Goal: Check status

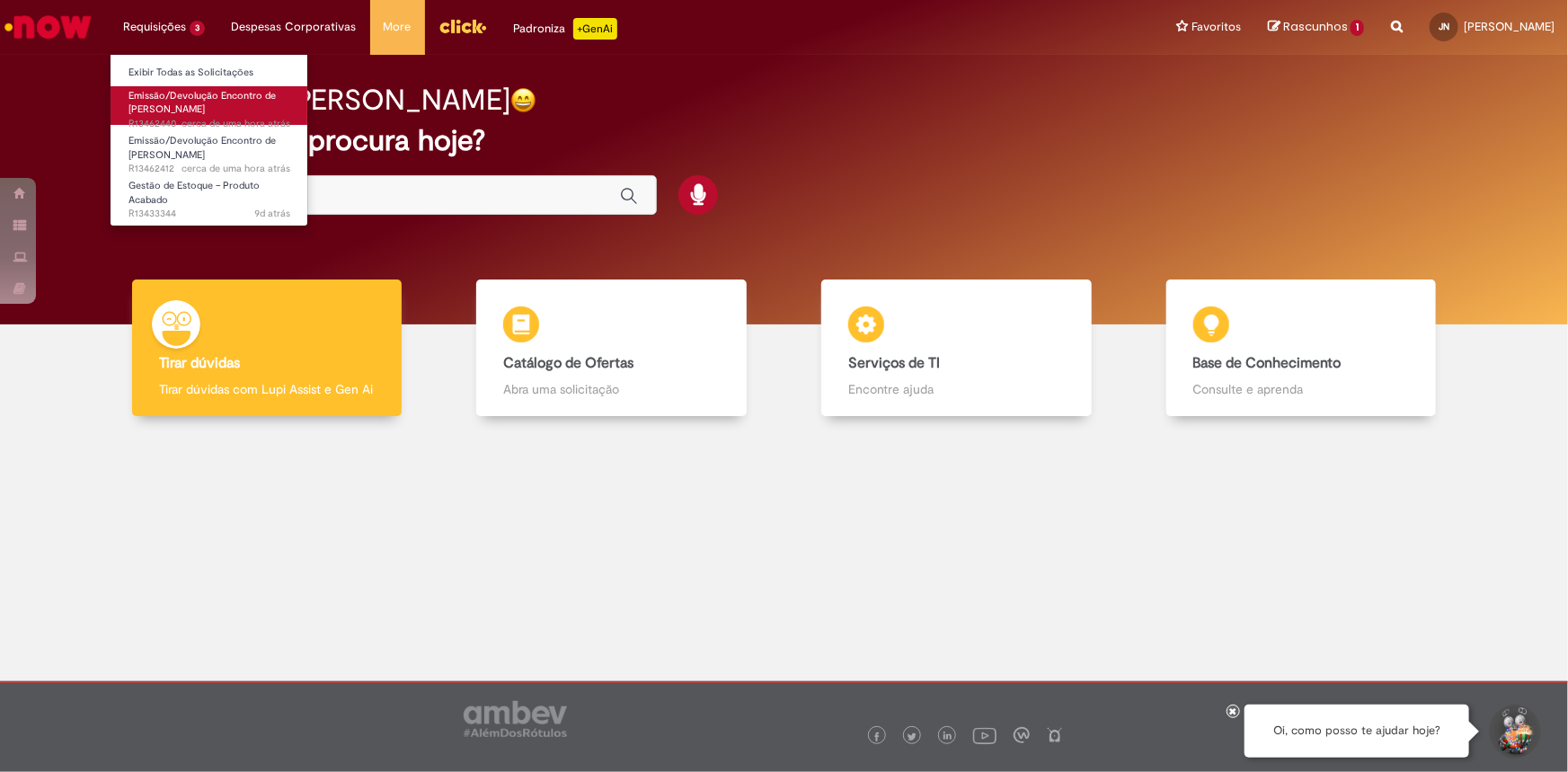
click at [152, 89] on span "Emissão/Devolução Encontro de [PERSON_NAME]" at bounding box center [202, 102] width 148 height 28
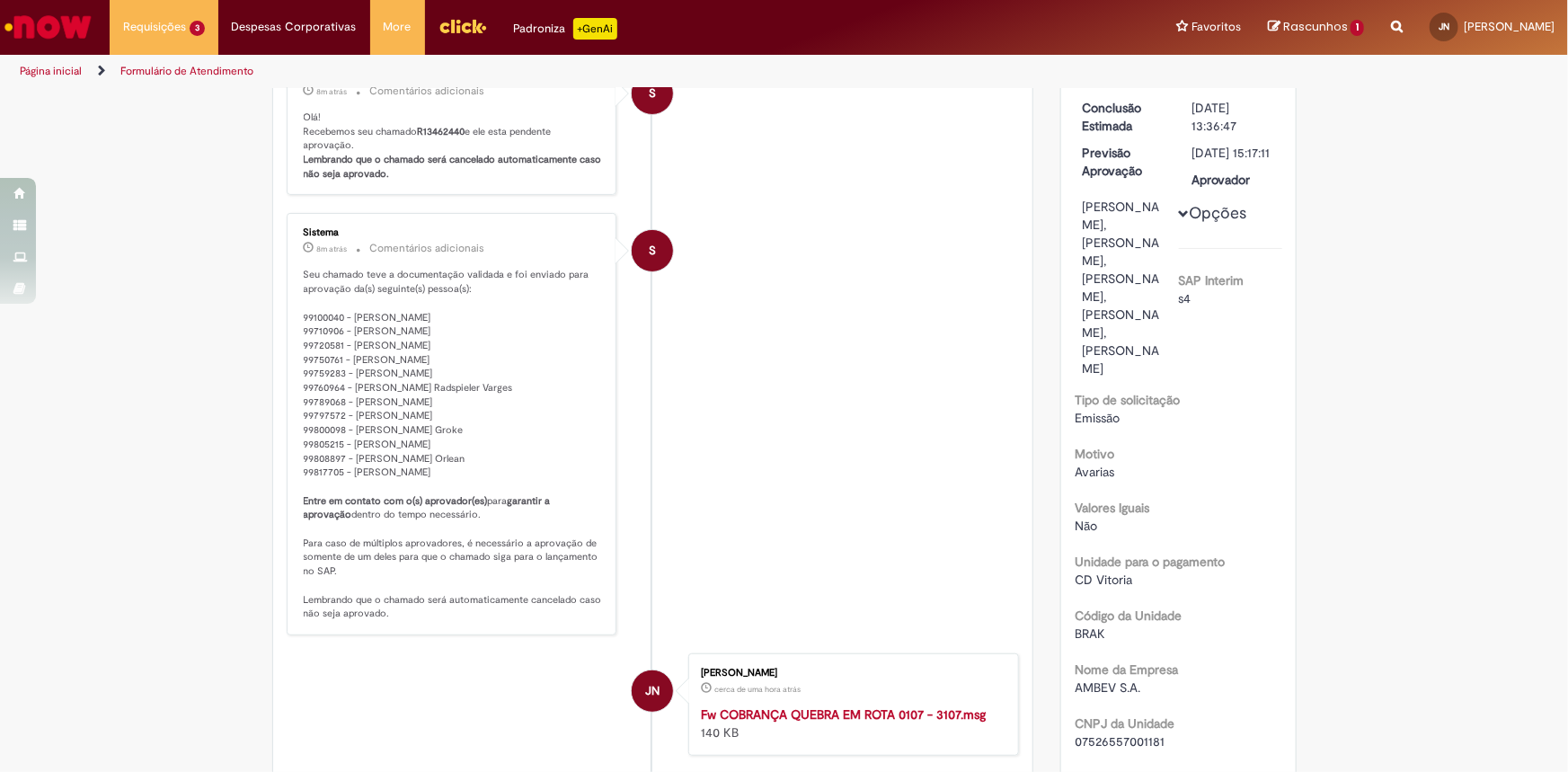
scroll to position [81, 0]
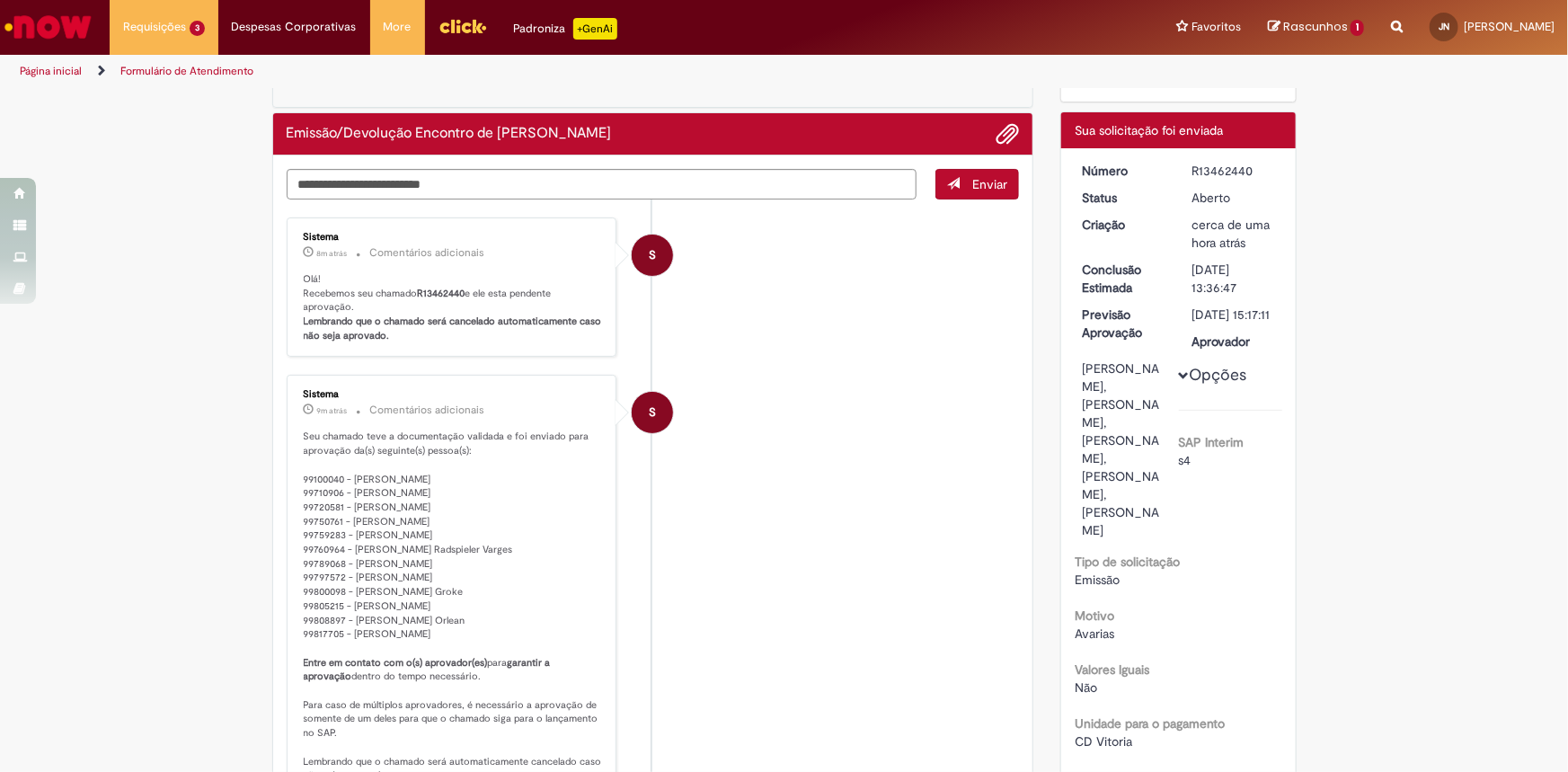
drag, startPoint x: 1185, startPoint y: 162, endPoint x: 1239, endPoint y: 162, distance: 54.0
click at [1239, 162] on dd "R13462440" at bounding box center [1234, 171] width 111 height 18
copy dd "R13462440"
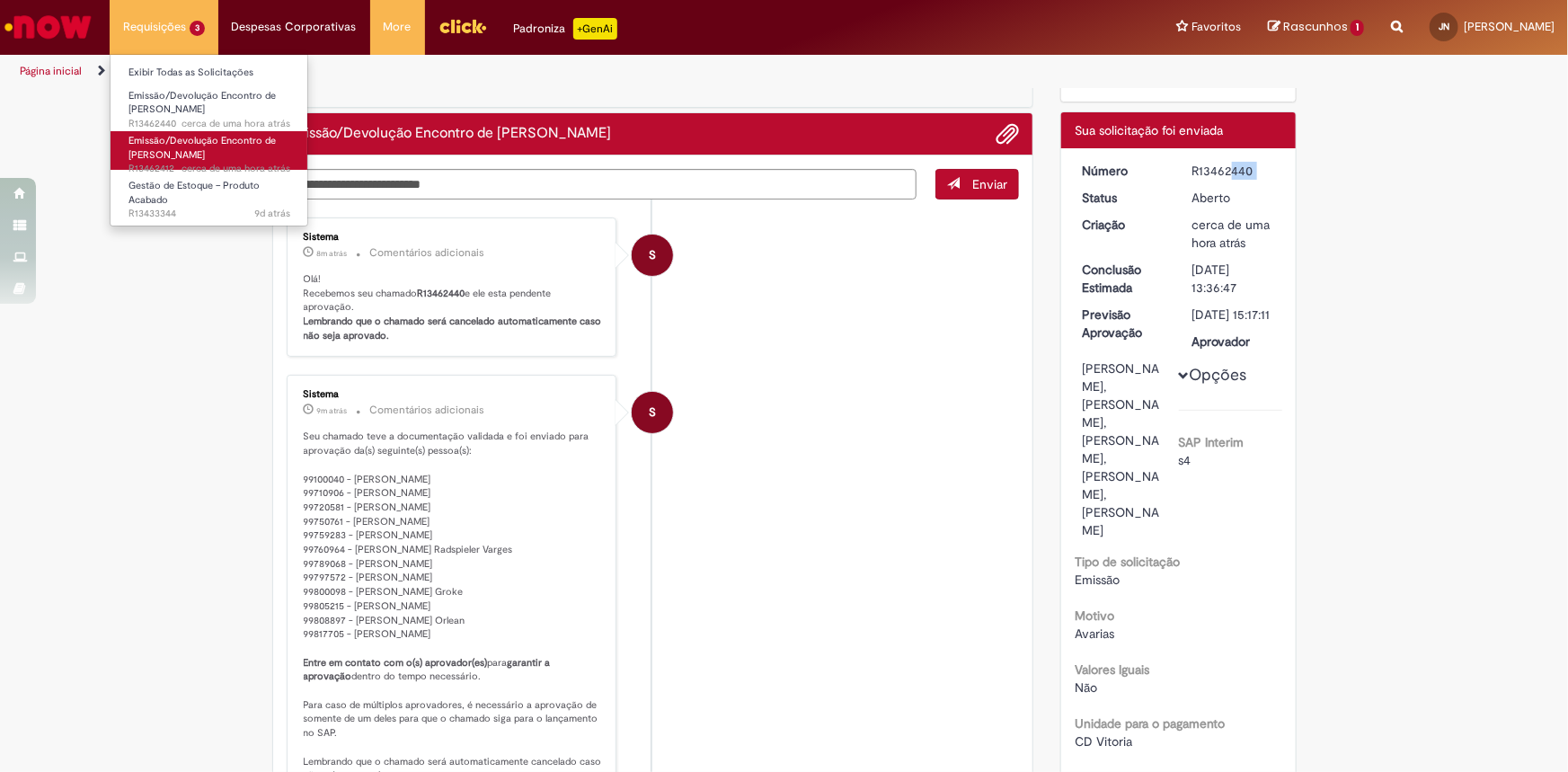
click at [156, 149] on span "Emissão/Devolução Encontro de [PERSON_NAME]" at bounding box center [202, 148] width 148 height 28
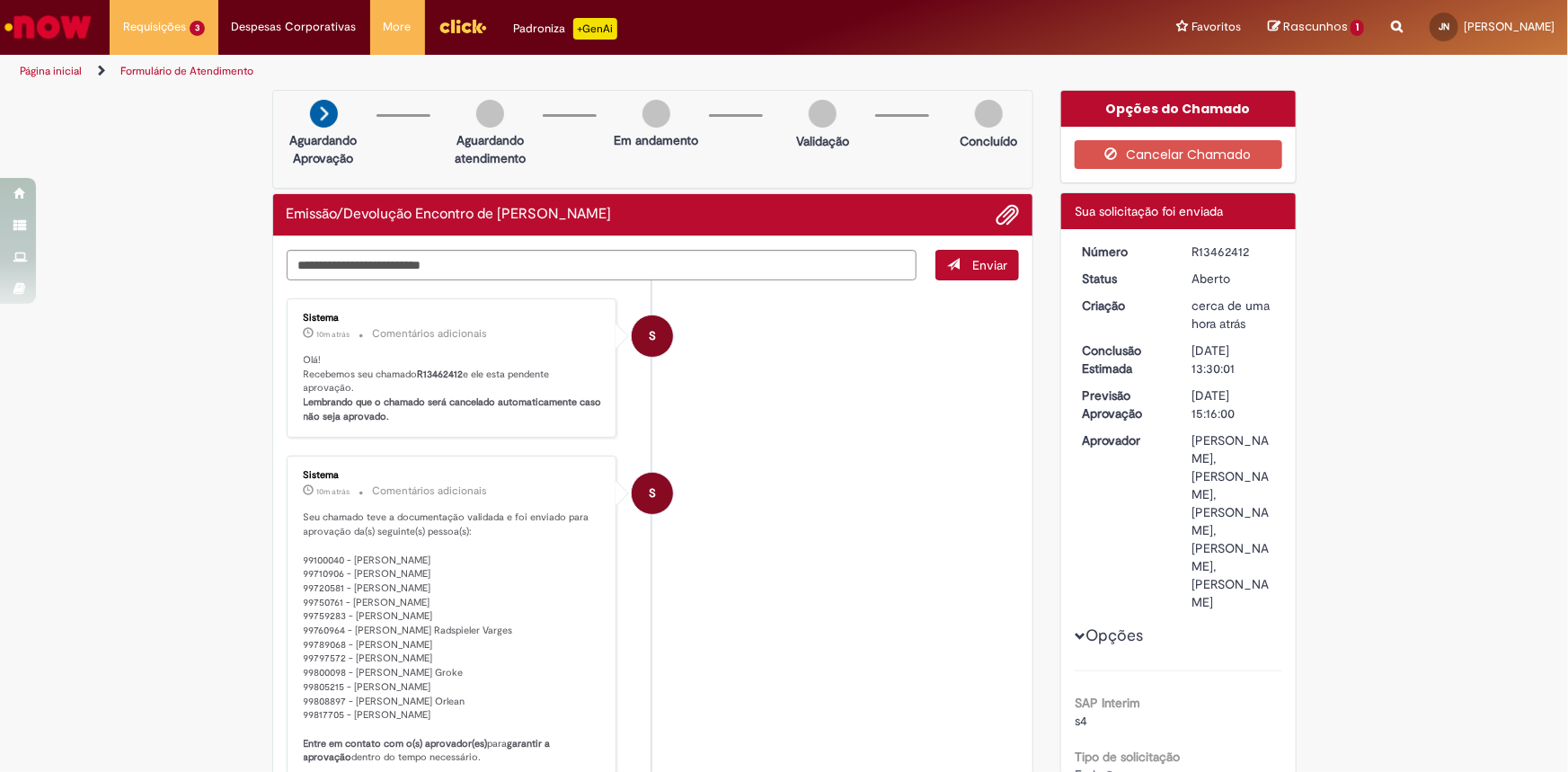
drag, startPoint x: 1187, startPoint y: 252, endPoint x: 1263, endPoint y: 295, distance: 87.3
click at [1244, 249] on div "R13462412" at bounding box center [1234, 251] width 84 height 18
copy div "R13462412"
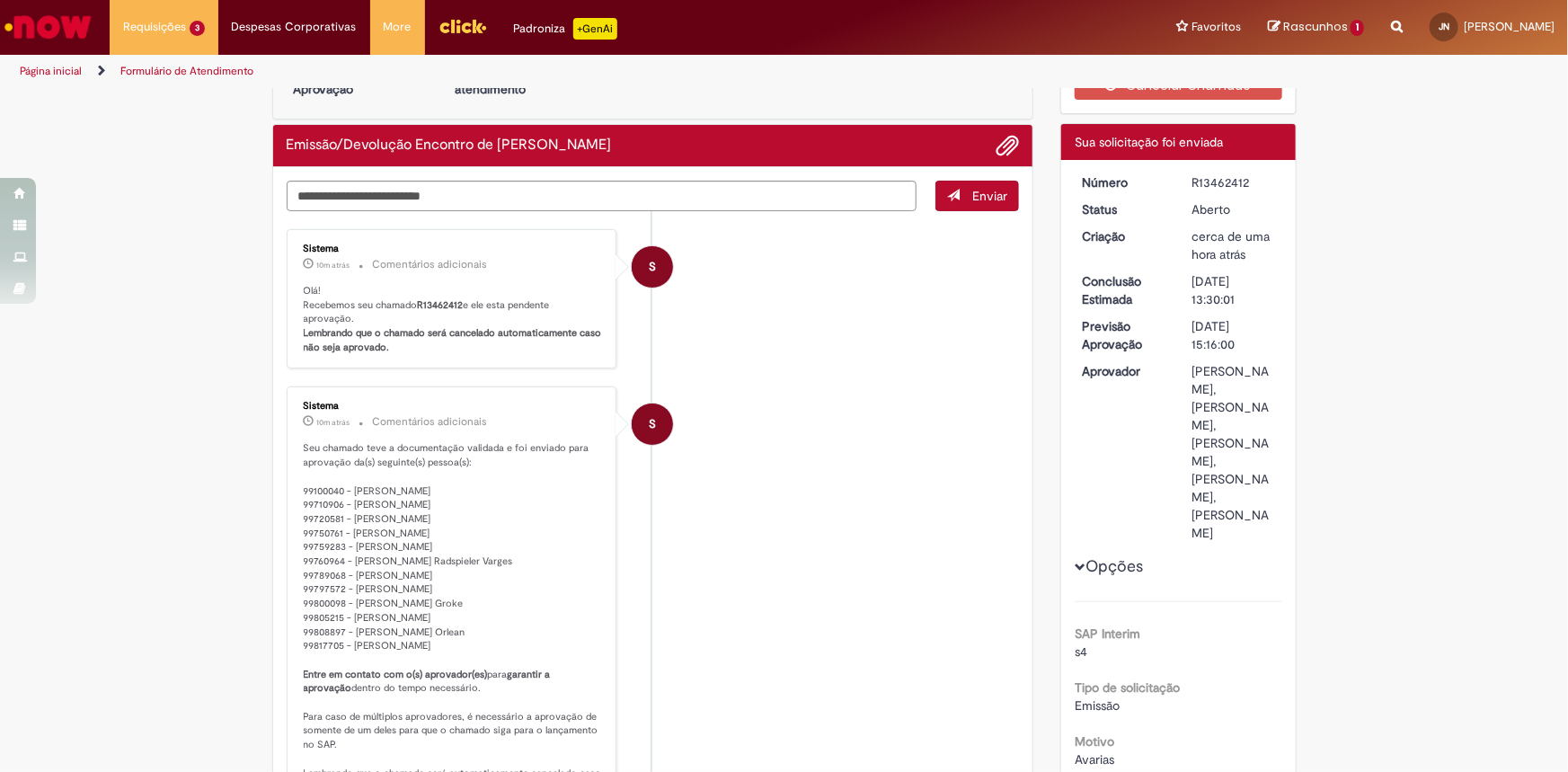
scroll to position [163, 0]
